Goal: Task Accomplishment & Management: Use online tool/utility

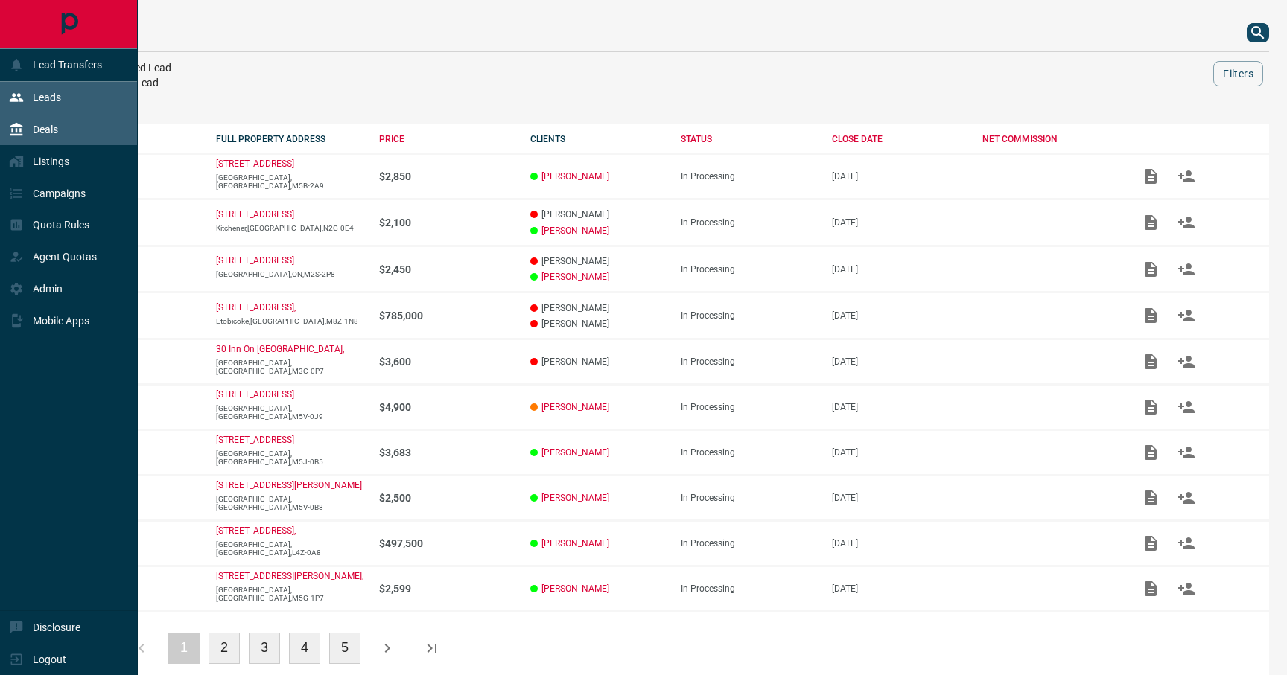
click at [61, 96] on div "Leads" at bounding box center [69, 98] width 138 height 32
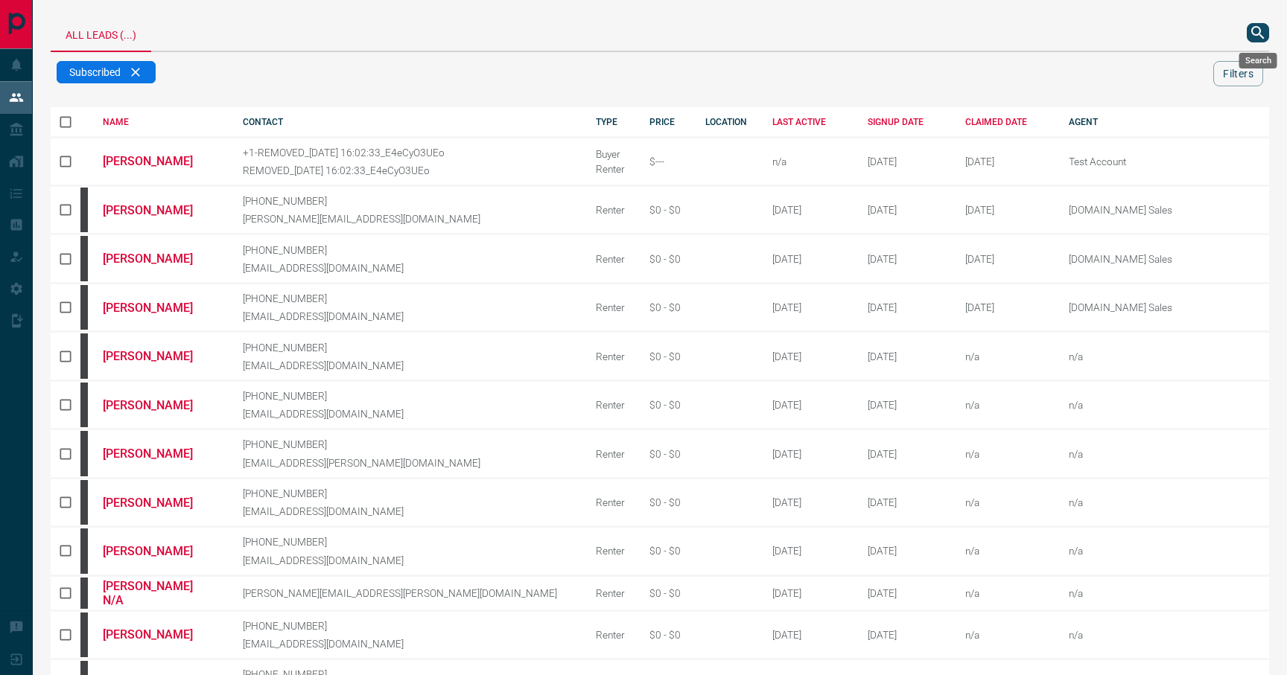
click at [1265, 31] on icon "search button" at bounding box center [1258, 33] width 18 height 18
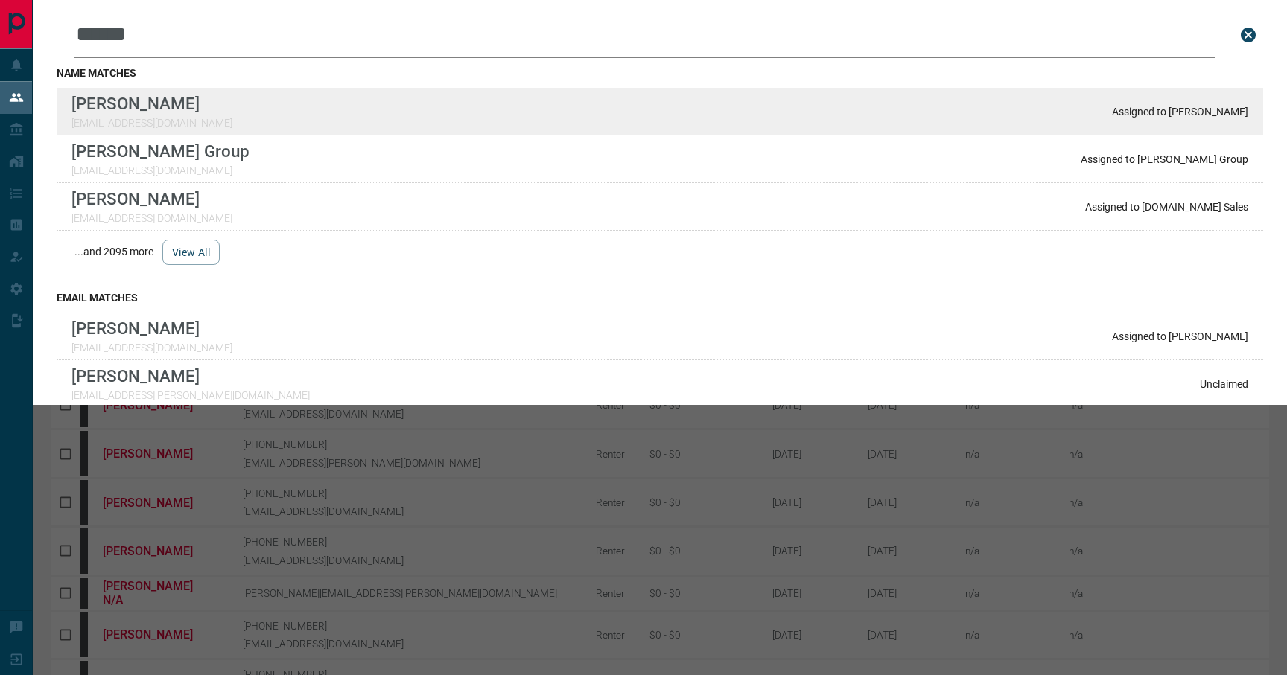
type input "******"
click at [0, 0] on div "Lead Transfers Leads Deals Listings Campaigns Quota Rules Agent Quotas Admin Mo…" at bounding box center [643, 575] width 1287 height 1150
